Goal: Task Accomplishment & Management: Manage account settings

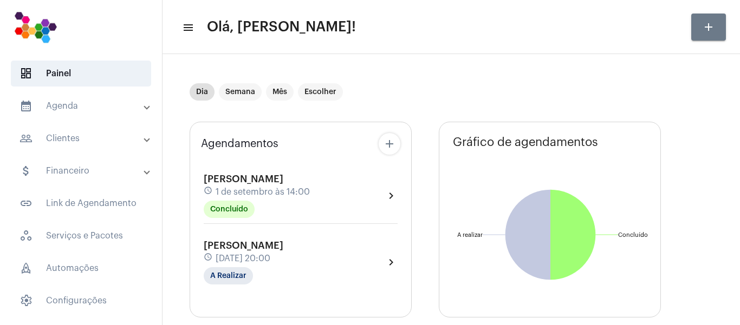
scroll to position [108, 0]
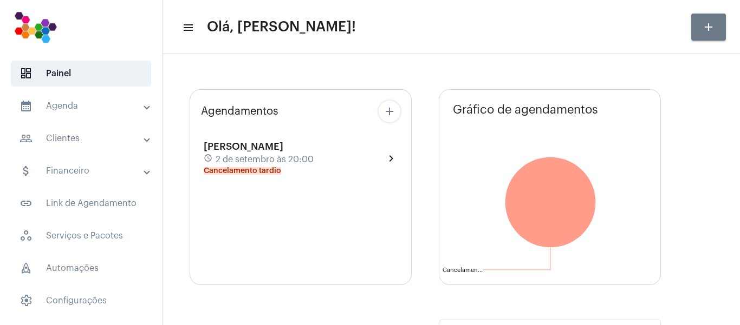
type input "[URL][DOMAIN_NAME]"
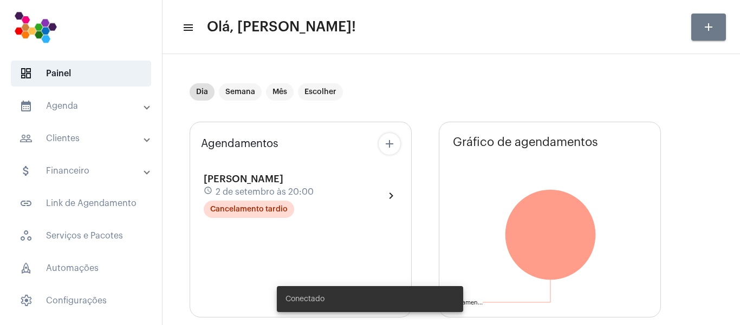
click at [72, 136] on mat-panel-title "people_outline Clientes" at bounding box center [81, 138] width 125 height 13
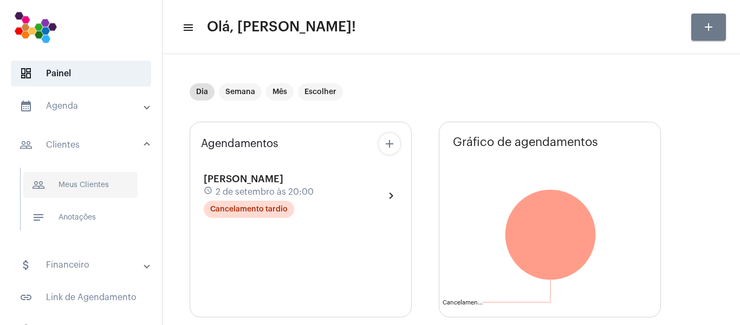
click at [77, 186] on span "people_outline Meus Clientes" at bounding box center [80, 185] width 114 height 26
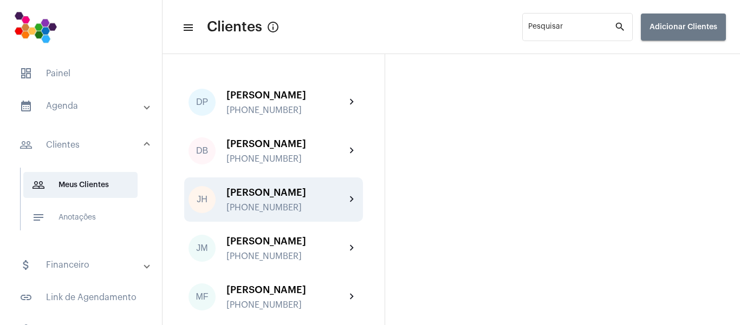
click at [304, 192] on div "[PERSON_NAME]" at bounding box center [285, 192] width 119 height 11
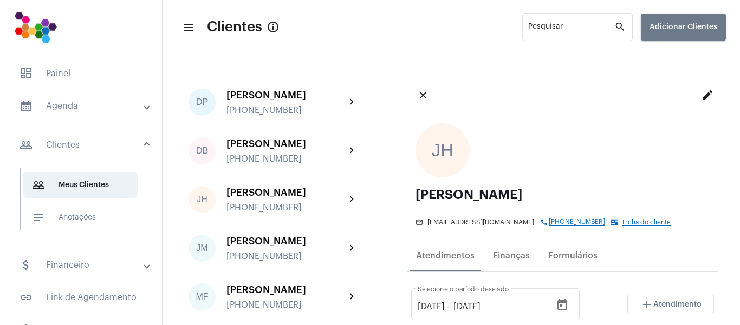
click at [71, 106] on mat-panel-title "calendar_month_outlined Agenda" at bounding box center [81, 106] width 125 height 13
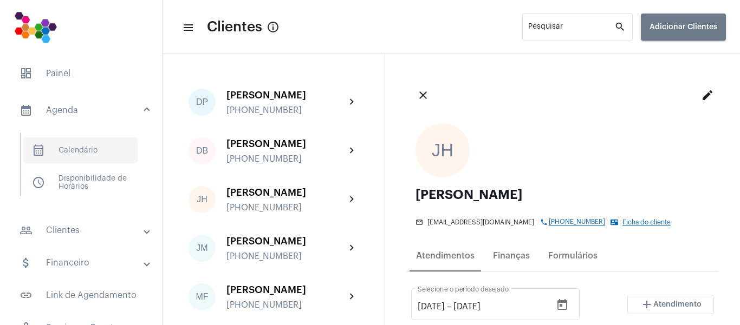
click at [84, 151] on span "calendar_month_outlined Calendário" at bounding box center [80, 151] width 114 height 26
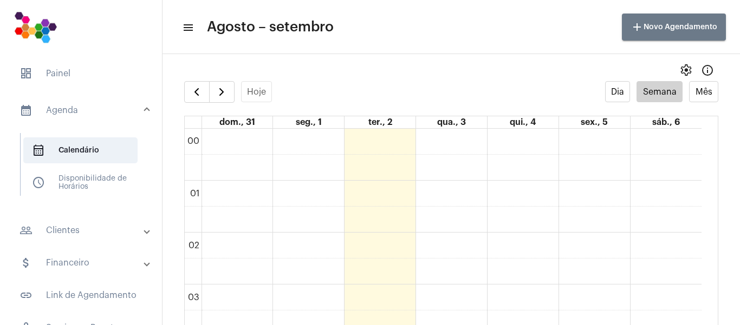
click at [62, 109] on mat-panel-title "calendar_month_outlined Agenda" at bounding box center [81, 110] width 125 height 13
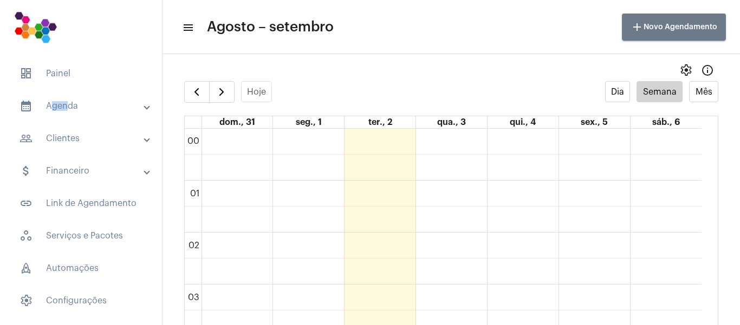
click at [65, 111] on mat-panel-title "calendar_month_outlined Agenda" at bounding box center [81, 106] width 125 height 13
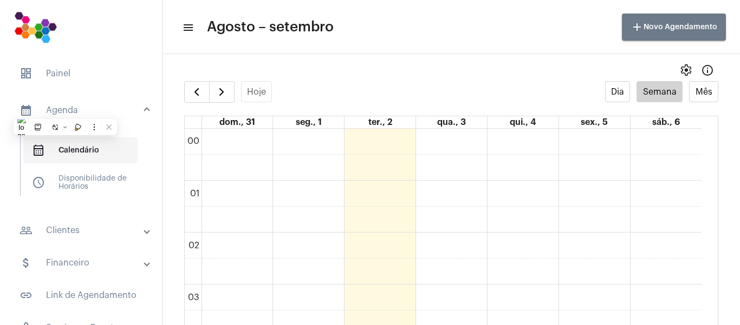
click at [80, 154] on span "calendar_month_outlined Calendário" at bounding box center [80, 151] width 114 height 26
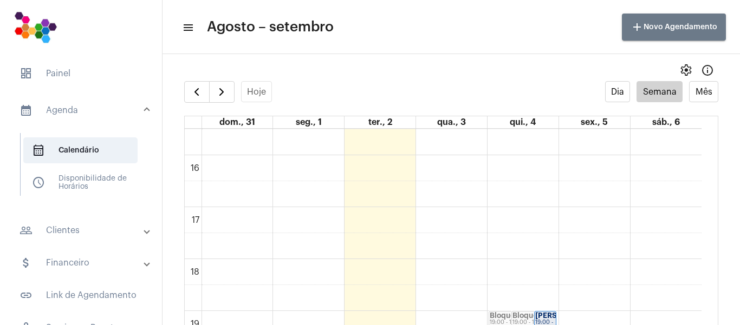
scroll to position [975, 0]
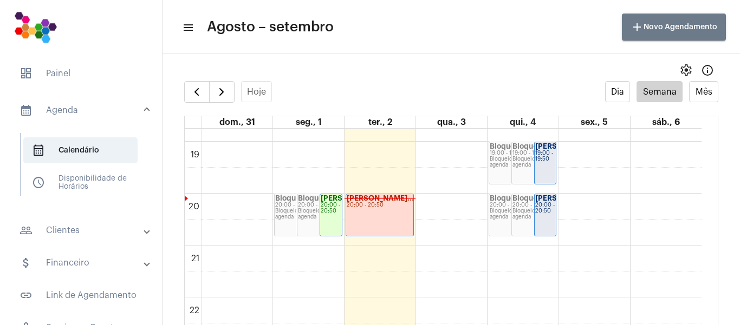
click at [386, 202] on strong "[PERSON_NAME]..." at bounding box center [380, 198] width 67 height 7
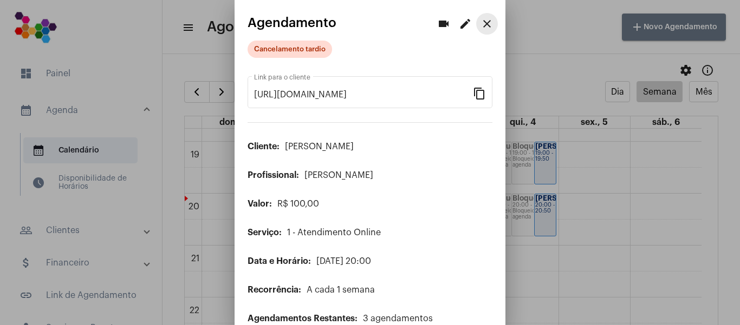
click at [480, 26] on mat-icon "close" at bounding box center [486, 23] width 13 height 13
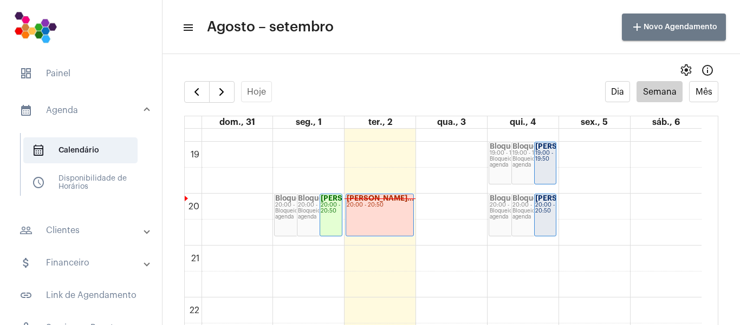
click at [77, 234] on mat-panel-title "people_outline Clientes" at bounding box center [81, 230] width 125 height 13
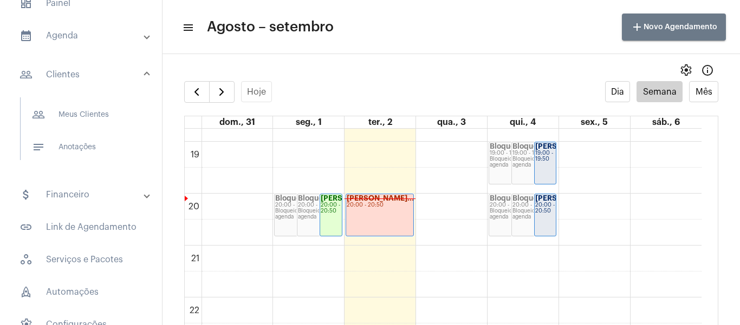
scroll to position [86, 0]
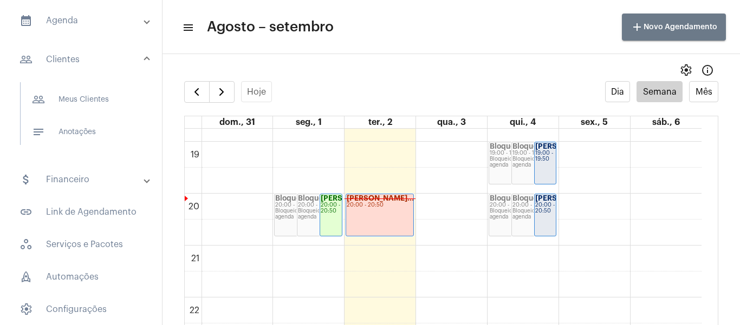
click at [79, 59] on mat-panel-title "people_outline Clientes" at bounding box center [81, 59] width 125 height 13
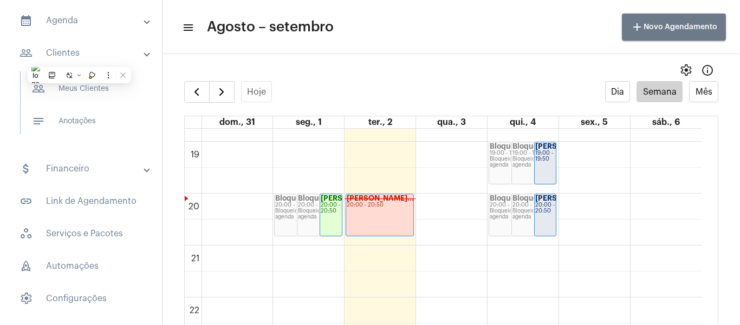
scroll to position [60, 0]
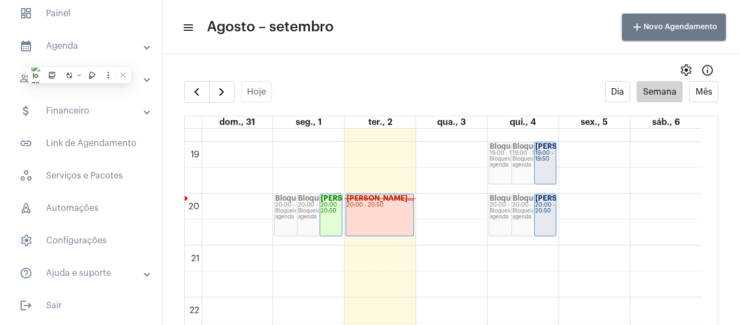
click at [67, 48] on mat-panel-title "calendar_month_outlined Agenda" at bounding box center [81, 46] width 125 height 13
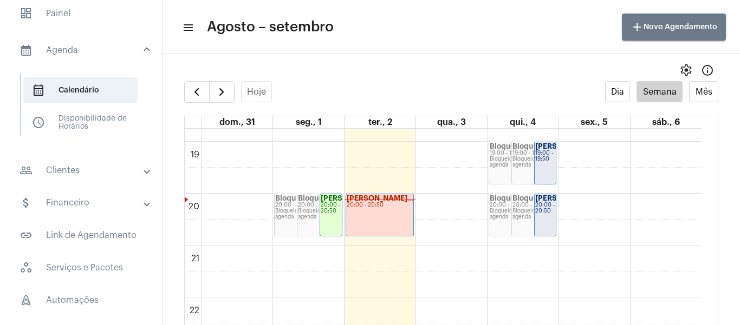
click at [67, 167] on mat-panel-title "people_outline Clientes" at bounding box center [81, 170] width 125 height 13
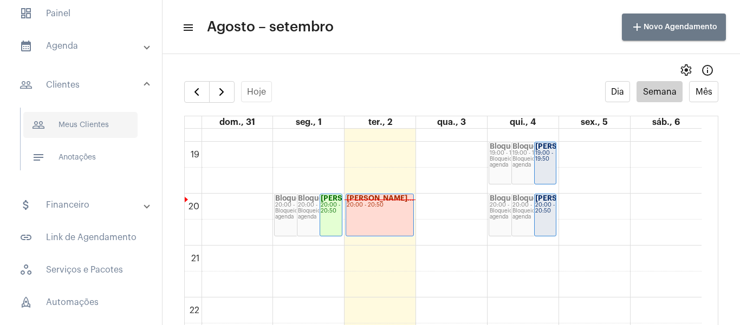
click at [108, 121] on span "people_outline Meus Clientes" at bounding box center [80, 125] width 114 height 26
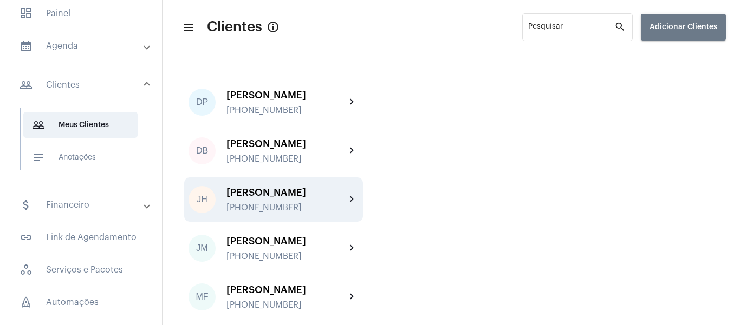
click at [273, 198] on div "[PERSON_NAME]" at bounding box center [285, 192] width 119 height 11
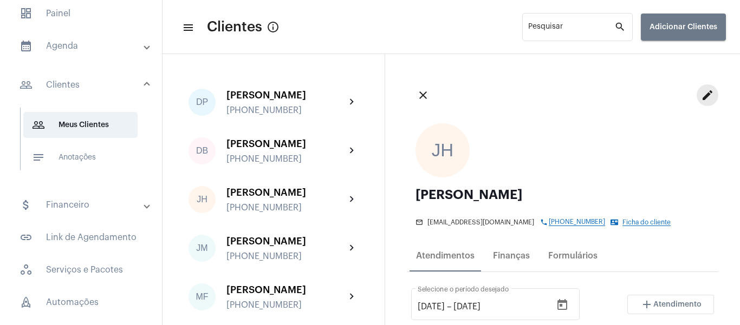
click at [701, 95] on mat-icon "edit" at bounding box center [707, 95] width 13 height 13
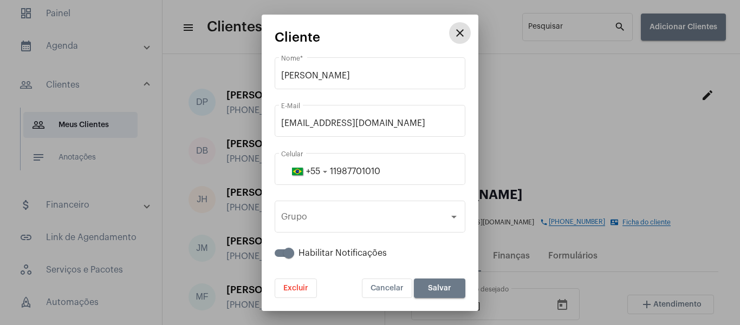
click at [460, 26] on button "close" at bounding box center [460, 33] width 22 height 22
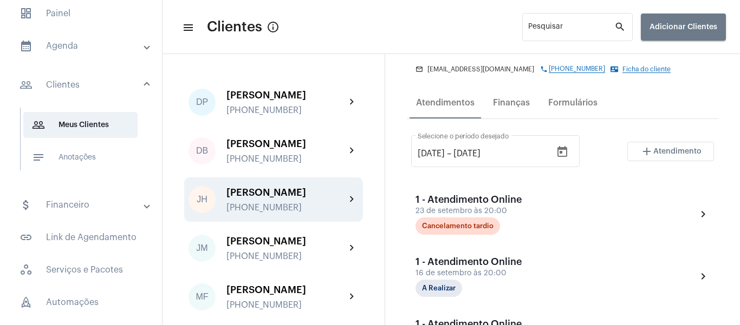
scroll to position [217, 0]
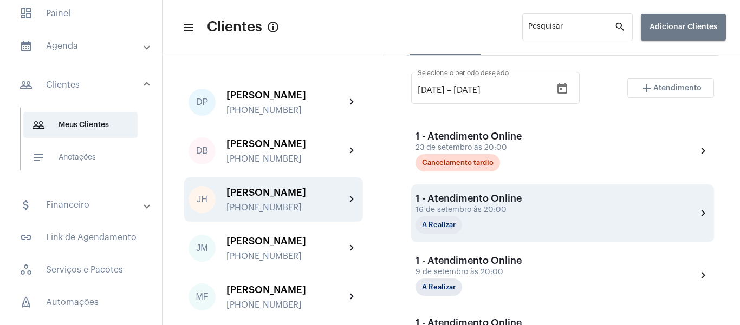
click at [696, 220] on mat-icon "chevron_right" at bounding box center [702, 213] width 13 height 13
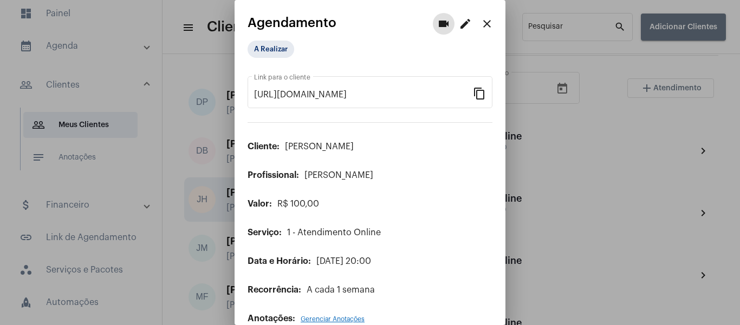
click at [480, 24] on mat-icon "close" at bounding box center [486, 23] width 13 height 13
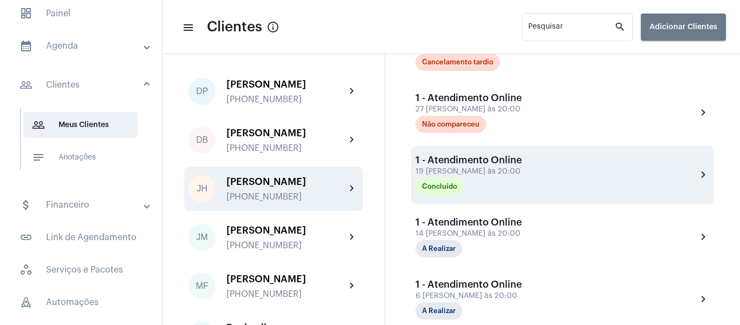
scroll to position [635, 0]
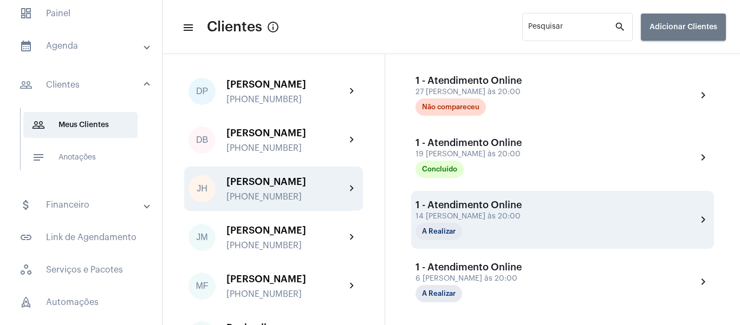
click at [696, 226] on mat-icon "chevron_right" at bounding box center [702, 219] width 13 height 13
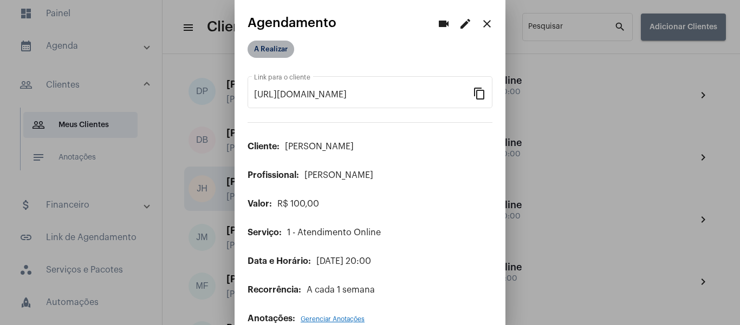
click at [294, 51] on mat-chip "A Realizar" at bounding box center [270, 49] width 47 height 17
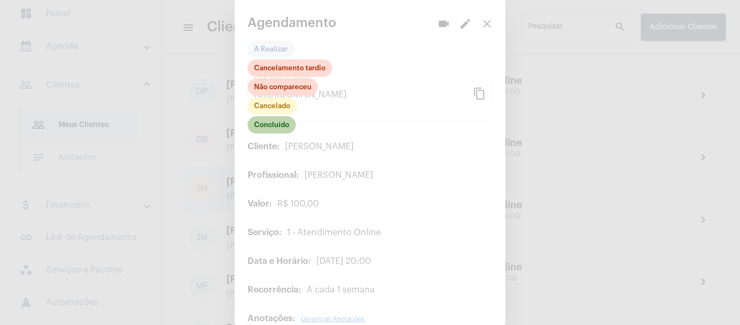
click at [280, 121] on mat-chip "Concluído" at bounding box center [271, 124] width 48 height 17
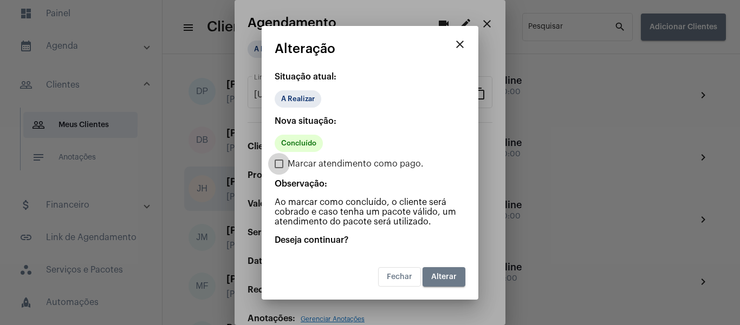
click at [278, 169] on label "Marcar atendimento como pago." at bounding box center [349, 164] width 149 height 13
click at [278, 169] on input "Marcar atendimento como pago." at bounding box center [278, 168] width 1 height 1
checkbox input "true"
click at [444, 278] on span "Alterar" at bounding box center [443, 277] width 25 height 8
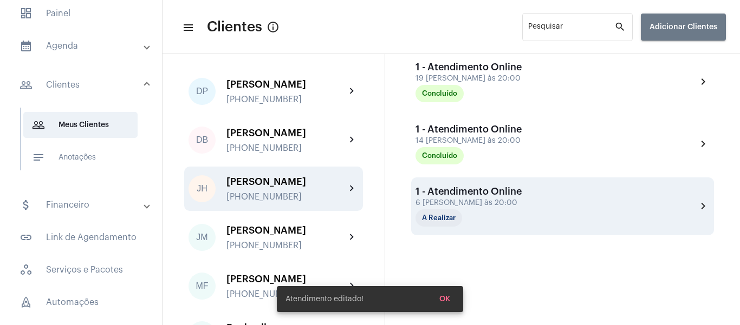
scroll to position [743, 0]
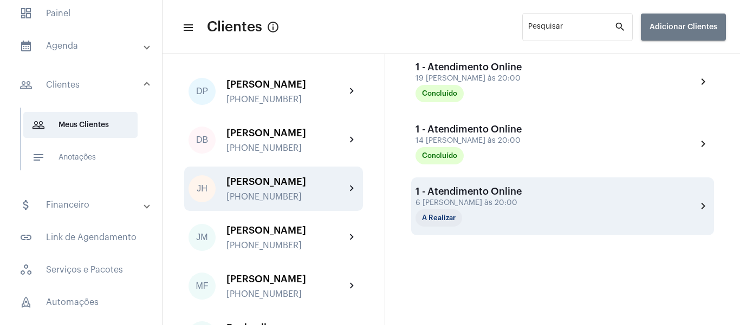
click at [639, 207] on div "1 - Atendimento Online 6 [PERSON_NAME] às 20:00 A Realizar chevron_right" at bounding box center [562, 206] width 294 height 41
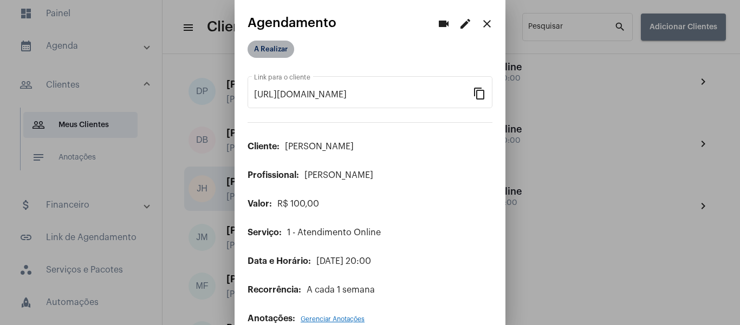
click at [273, 49] on mat-chip "A Realizar" at bounding box center [270, 49] width 47 height 17
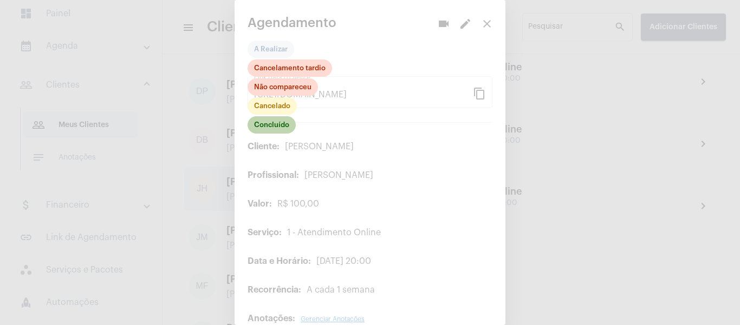
click at [278, 125] on mat-chip "Concluído" at bounding box center [271, 124] width 48 height 17
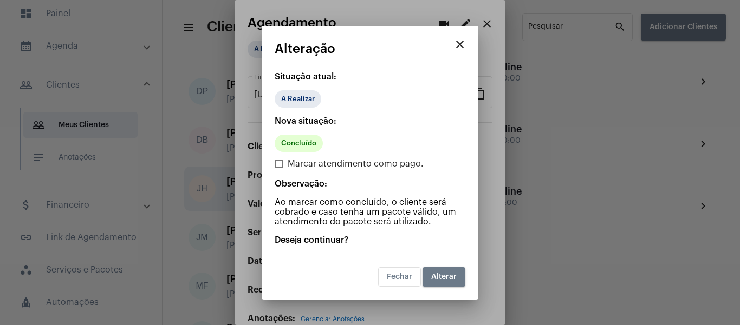
click at [337, 166] on span "Marcar atendimento como pago." at bounding box center [356, 164] width 136 height 13
click at [279, 168] on input "Marcar atendimento como pago." at bounding box center [278, 168] width 1 height 1
checkbox input "true"
click at [438, 280] on span "Alterar" at bounding box center [443, 277] width 25 height 8
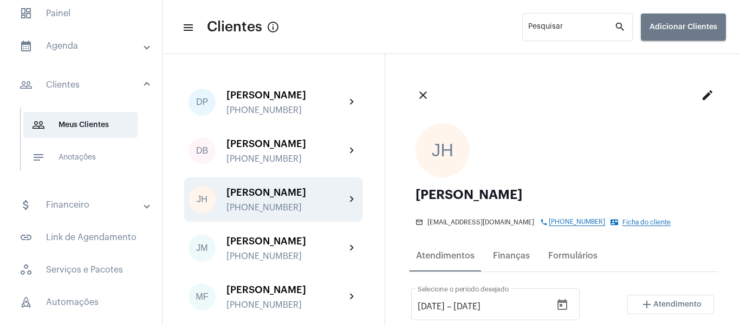
click at [79, 86] on mat-panel-title "people_outline Clientes" at bounding box center [81, 85] width 125 height 13
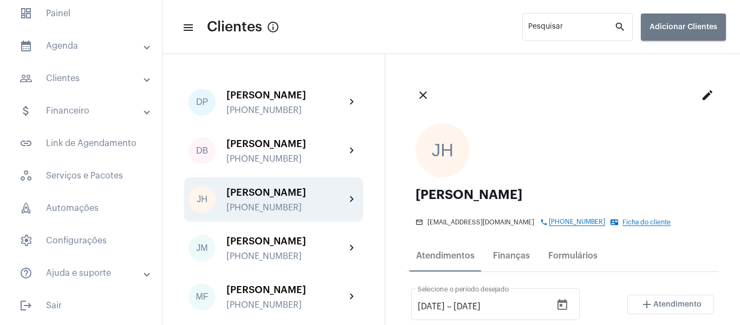
click at [115, 84] on mat-panel-title "people_outline Clientes" at bounding box center [81, 78] width 125 height 13
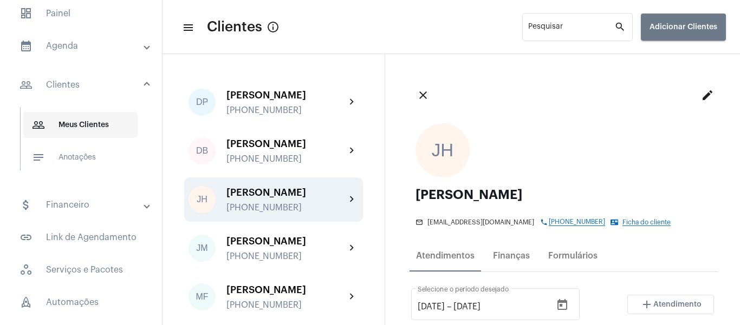
click at [111, 125] on span "people_outline Meus Clientes" at bounding box center [80, 125] width 114 height 26
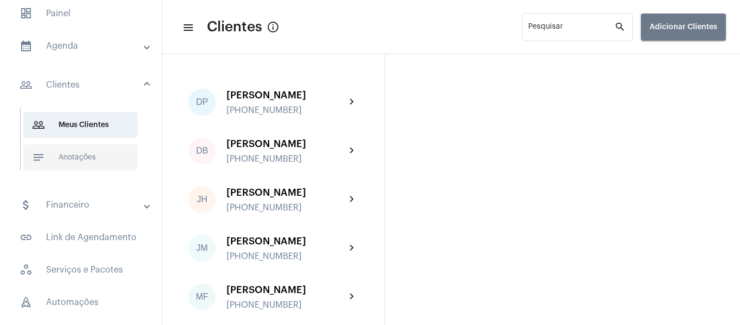
click at [83, 169] on span "notes Anotações" at bounding box center [80, 158] width 114 height 26
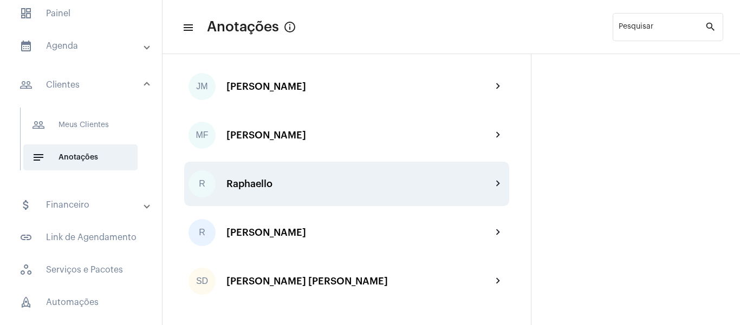
scroll to position [166, 0]
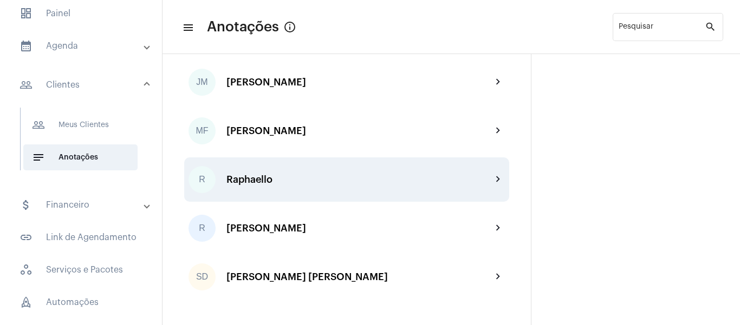
click at [274, 176] on div "Raphaello" at bounding box center [358, 179] width 265 height 11
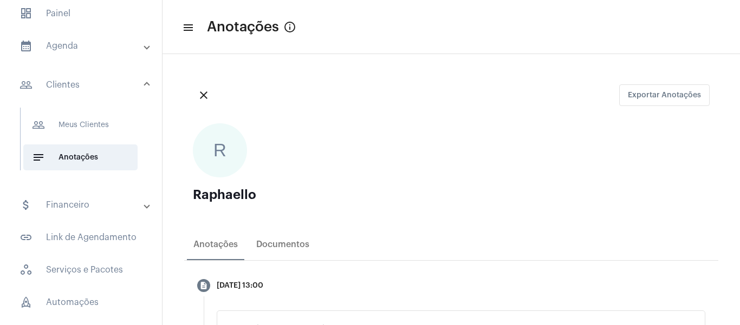
click at [189, 31] on mat-icon "menu" at bounding box center [187, 27] width 11 height 13
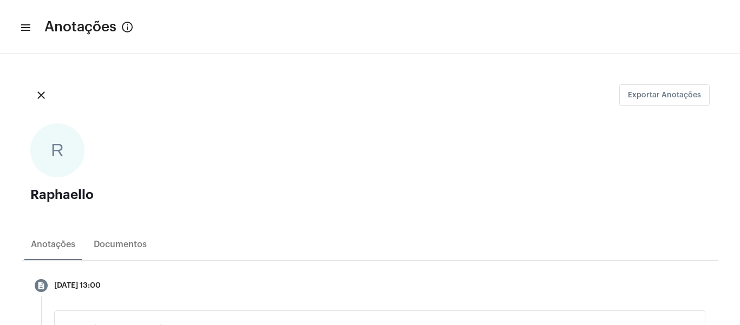
click at [25, 34] on mat-toolbar-row "menu Anotações info_outlined" at bounding box center [370, 27] width 740 height 35
click at [24, 28] on mat-icon "menu" at bounding box center [24, 27] width 11 height 13
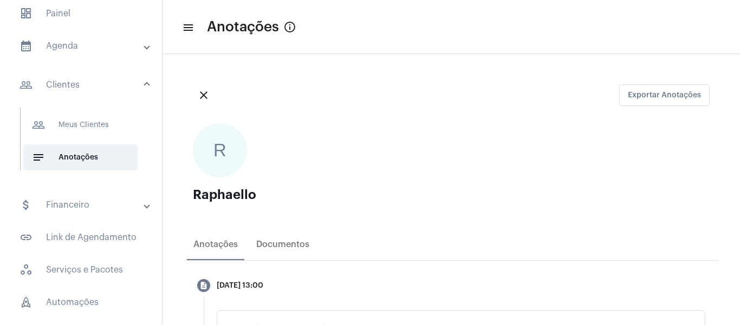
click at [68, 82] on mat-panel-title "people_outline Clientes" at bounding box center [81, 85] width 125 height 13
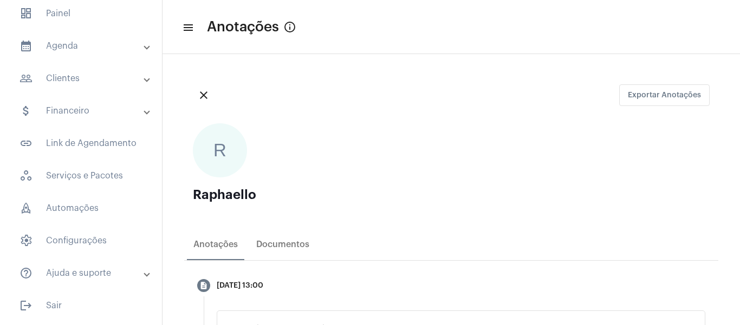
click at [69, 82] on mat-panel-title "people_outline Clientes" at bounding box center [81, 78] width 125 height 13
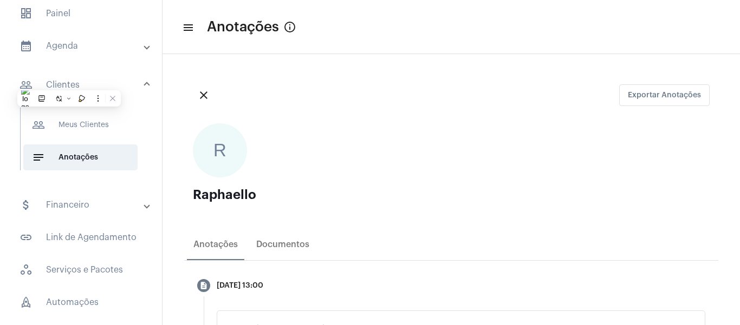
click at [100, 81] on mat-panel-title "people_outline Clientes" at bounding box center [81, 85] width 125 height 13
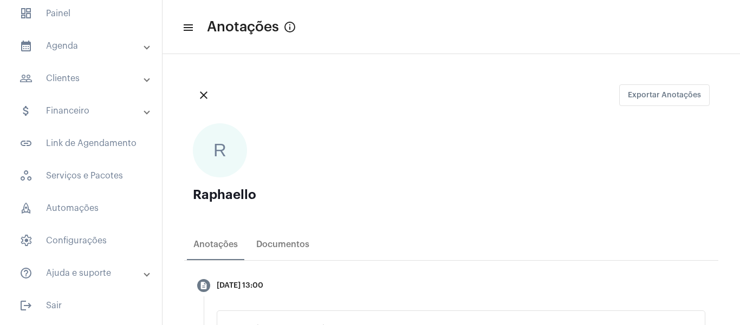
click at [62, 77] on mat-panel-title "people_outline Clientes" at bounding box center [81, 78] width 125 height 13
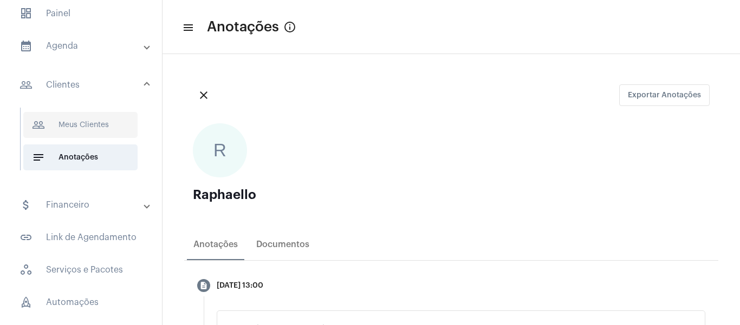
click at [74, 122] on span "people_outline Meus Clientes" at bounding box center [80, 125] width 114 height 26
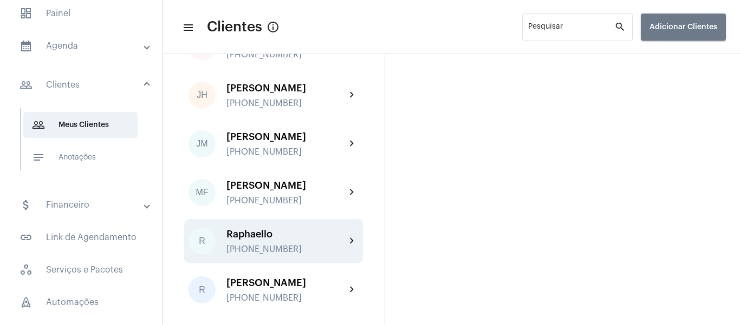
scroll to position [108, 0]
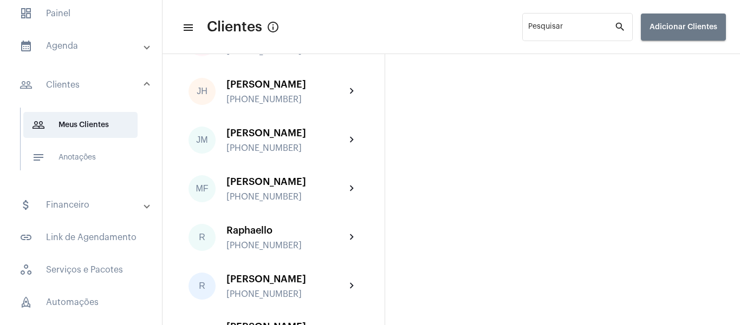
click at [284, 236] on div "Raphaello" at bounding box center [285, 230] width 119 height 11
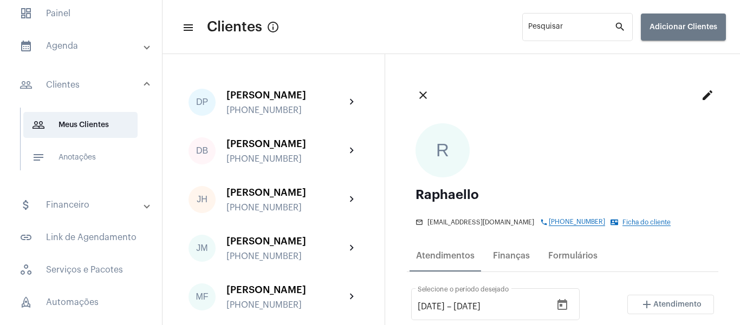
click at [701, 95] on mat-icon "edit" at bounding box center [707, 95] width 13 height 13
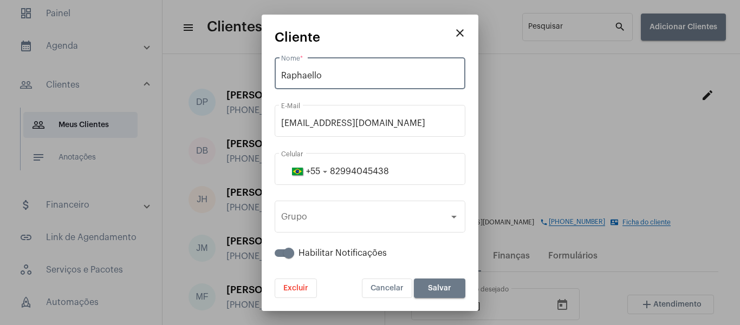
drag, startPoint x: 354, startPoint y: 73, endPoint x: 327, endPoint y: 67, distance: 27.7
click at [327, 67] on div "[PERSON_NAME] *" at bounding box center [370, 72] width 178 height 34
paste input "[PERSON_NAME]"
click at [323, 74] on input "RaphaelloRaphaello [PERSON_NAME]" at bounding box center [370, 76] width 178 height 10
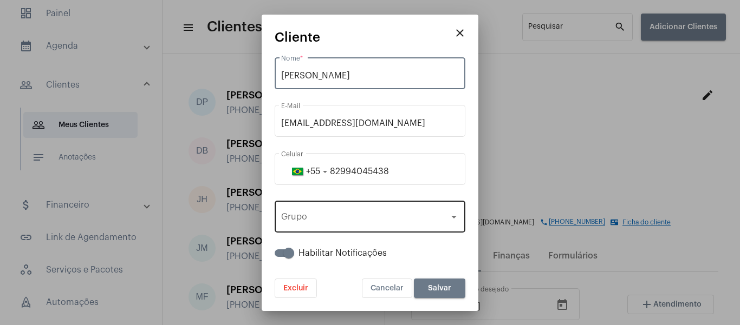
type input "[PERSON_NAME]"
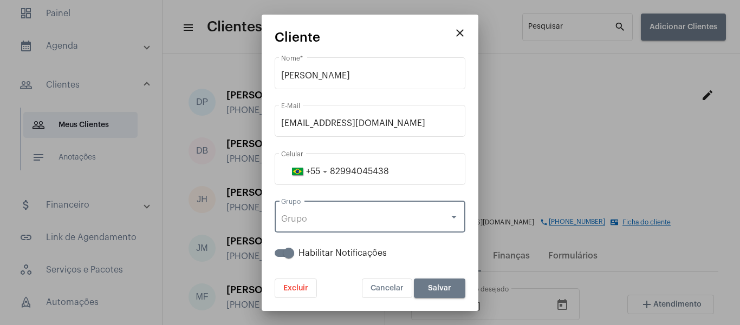
click at [411, 217] on div "Grupo" at bounding box center [365, 219] width 168 height 10
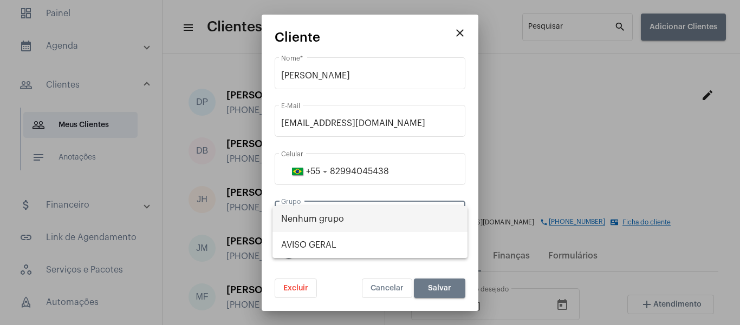
click at [418, 217] on span "Nenhum grupo" at bounding box center [370, 219] width 178 height 26
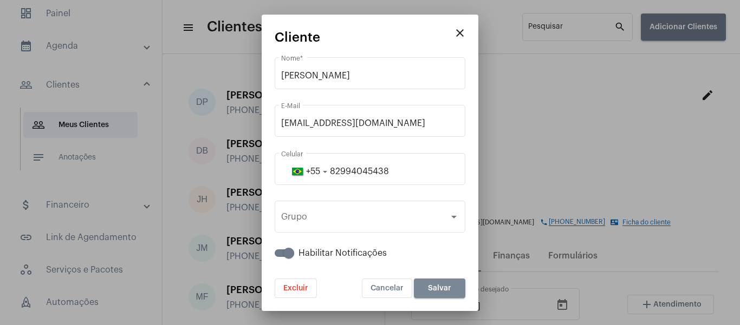
click at [442, 285] on span "Salvar" at bounding box center [439, 289] width 23 height 8
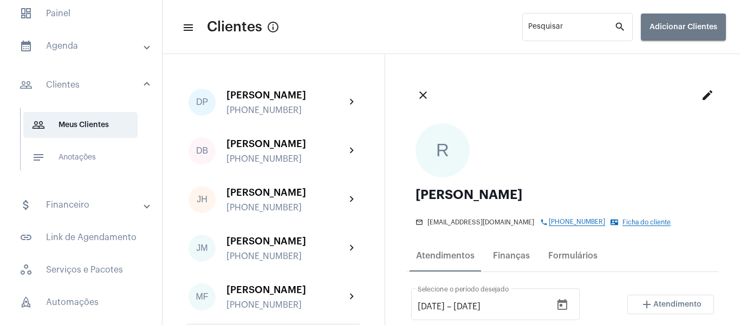
click at [565, 92] on div "close edit" at bounding box center [562, 95] width 311 height 39
